Goal: Information Seeking & Learning: Find specific fact

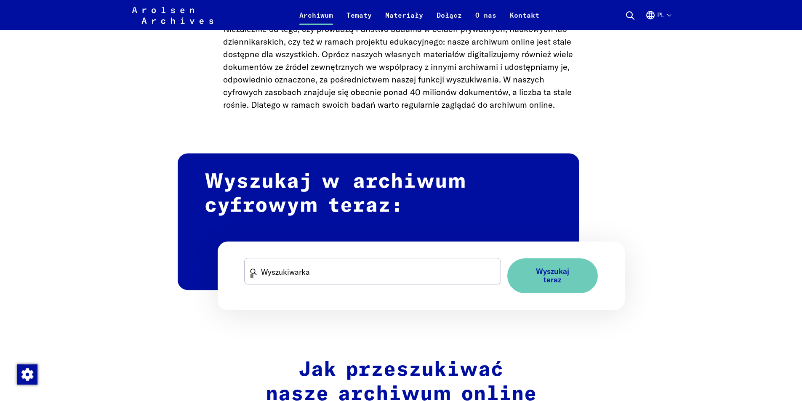
scroll to position [421, 0]
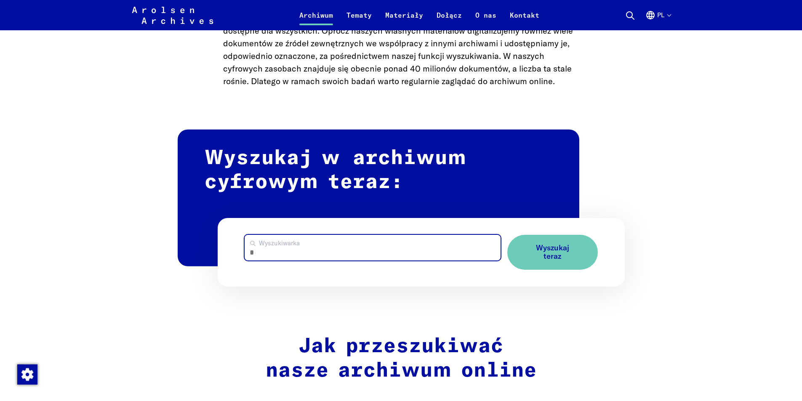
click at [371, 248] on input "Wyszukiwarka" at bounding box center [373, 248] width 256 height 26
click at [508, 235] on button "Wyszukaj teraz" at bounding box center [553, 252] width 91 height 35
drag, startPoint x: 333, startPoint y: 257, endPoint x: 0, endPoint y: 243, distance: 333.4
type input "**********"
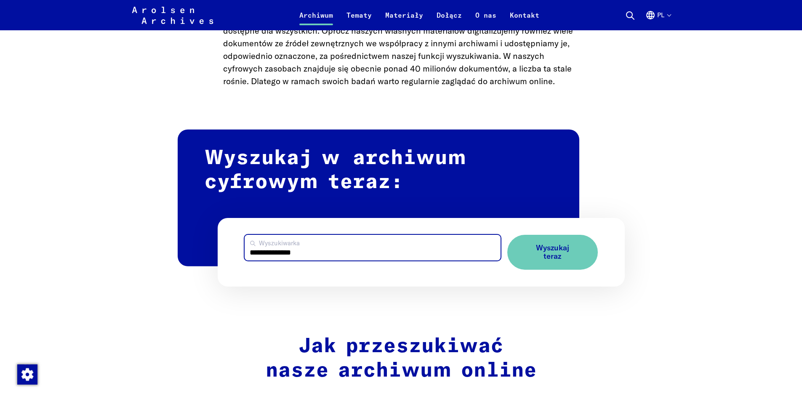
click at [508, 235] on button "Wyszukaj teraz" at bounding box center [553, 252] width 91 height 35
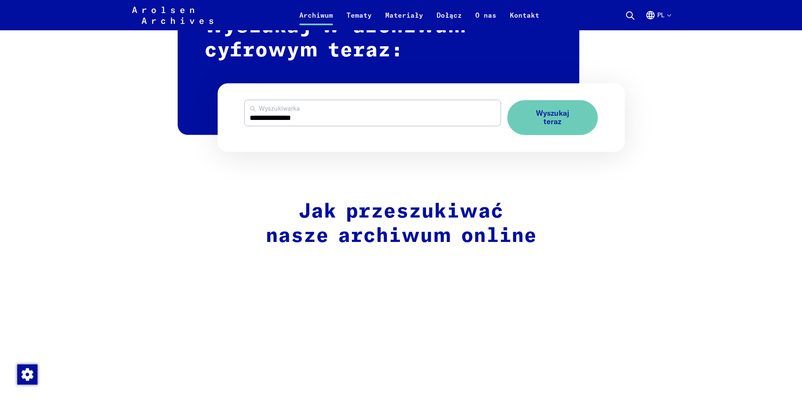
scroll to position [379, 0]
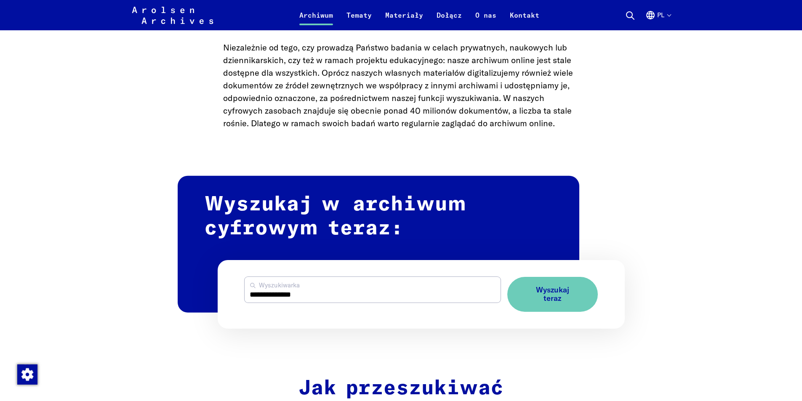
click at [627, 15] on icon at bounding box center [630, 16] width 10 height 10
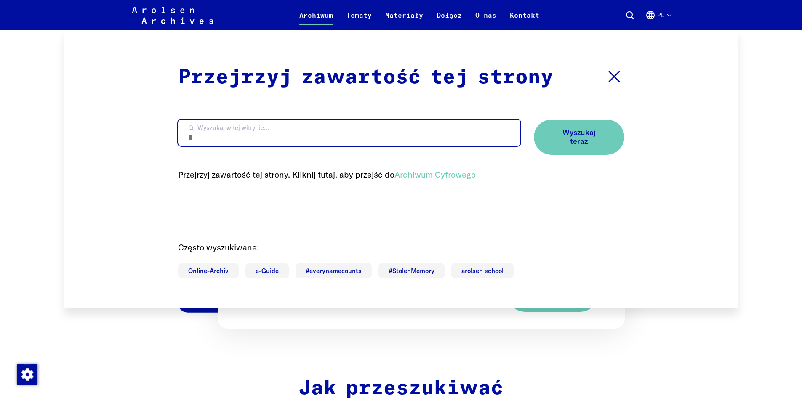
click at [302, 128] on input "Wyszukaj w tej witrynie…" at bounding box center [349, 133] width 342 height 27
type input "**********"
click at [534, 120] on button "Wyszukaj teraz" at bounding box center [579, 137] width 91 height 35
